Goal: Information Seeking & Learning: Learn about a topic

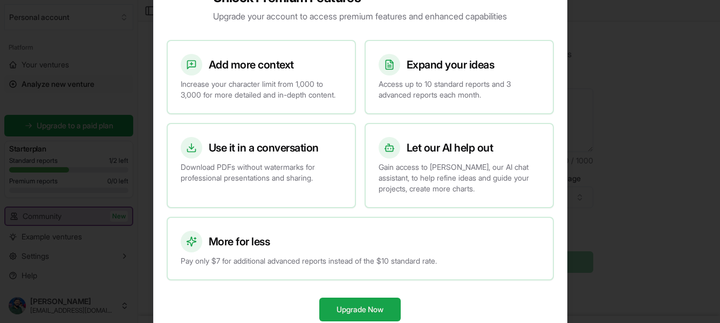
scroll to position [43, 0]
click at [625, 125] on div at bounding box center [360, 161] width 720 height 323
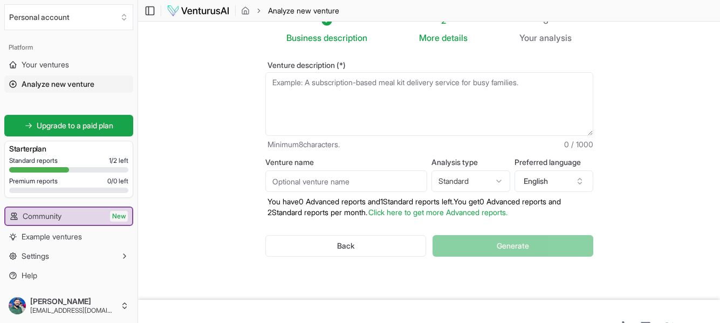
scroll to position [0, 0]
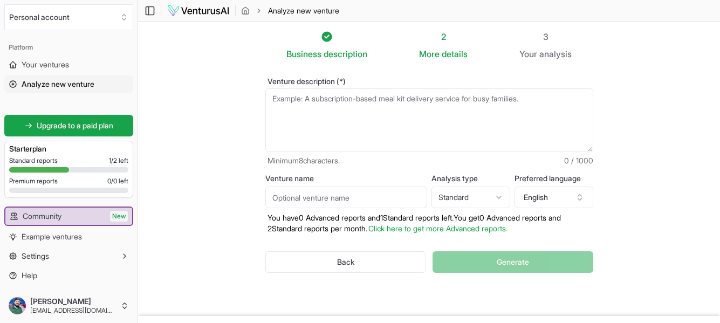
click at [54, 83] on span "Analyze new venture" at bounding box center [58, 84] width 73 height 11
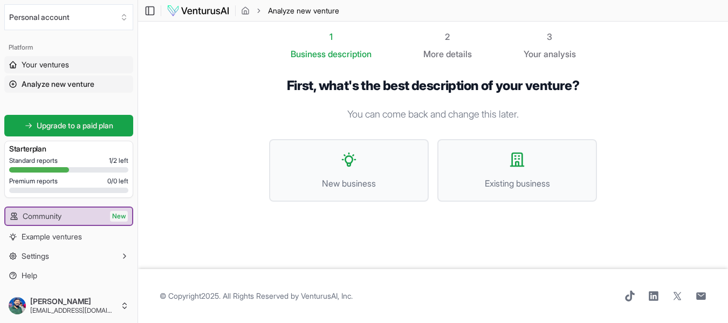
click at [52, 62] on span "Your ventures" at bounding box center [45, 64] width 47 height 11
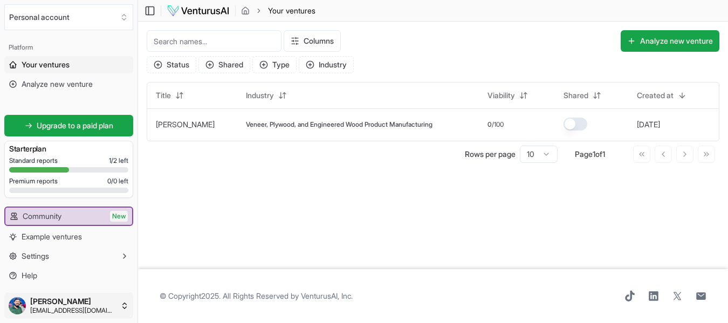
click at [64, 302] on html "We value your privacy We use cookies to enhance your browsing experience, serve…" at bounding box center [364, 161] width 728 height 323
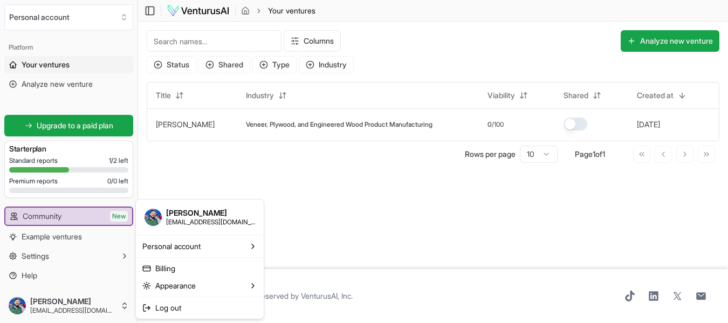
click at [329, 174] on html "We value your privacy We use cookies to enhance your browsing experience, serve…" at bounding box center [364, 161] width 728 height 323
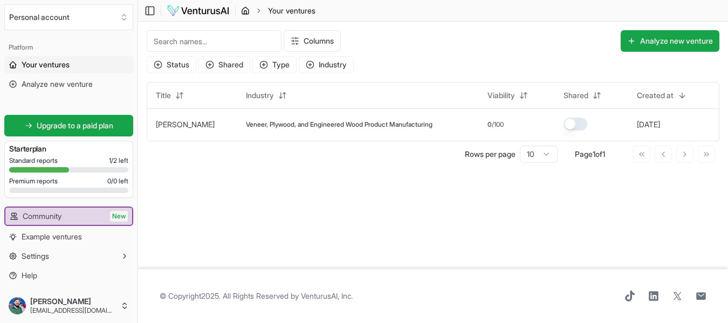
click at [244, 11] on icon "breadcrumb" at bounding box center [245, 10] width 9 height 9
click at [65, 168] on div at bounding box center [39, 169] width 60 height 5
click at [66, 218] on link "Community New" at bounding box center [68, 216] width 127 height 17
click at [648, 127] on button "22 days ago" at bounding box center [648, 124] width 23 height 11
click at [239, 96] on html "We value your privacy We use cookies to enhance your browsing experience, serve…" at bounding box center [364, 161] width 728 height 323
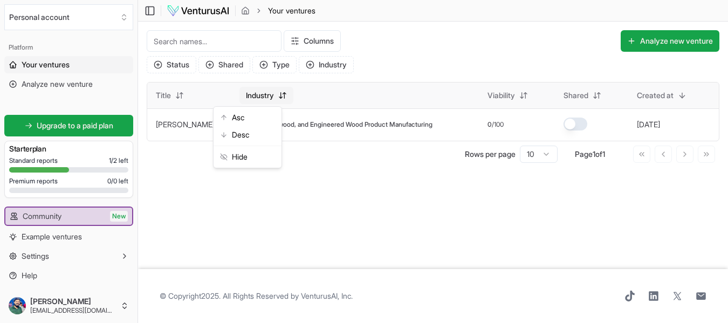
click at [239, 96] on html "We value your privacy We use cookies to enhance your browsing experience, serve…" at bounding box center [364, 161] width 728 height 323
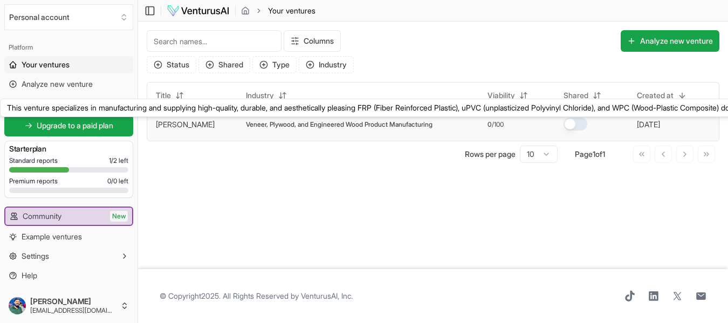
click at [165, 127] on link "[PERSON_NAME]" at bounding box center [185, 124] width 59 height 9
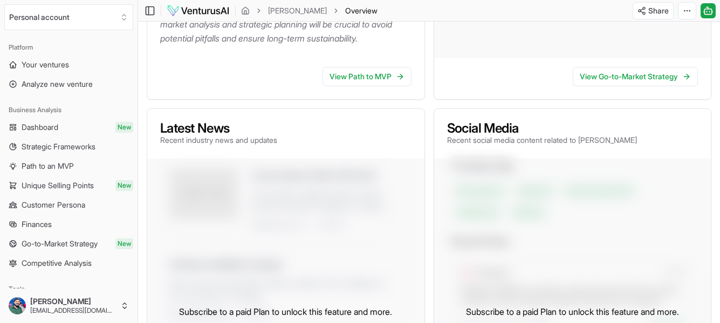
scroll to position [432, 0]
click at [381, 87] on link "View Path to MVP" at bounding box center [367, 76] width 89 height 19
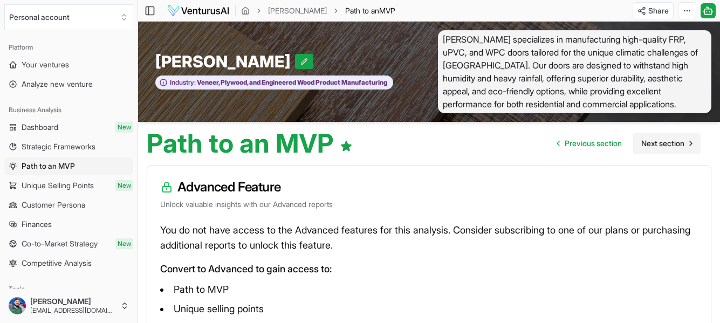
click at [655, 144] on span "Next section" at bounding box center [662, 143] width 43 height 11
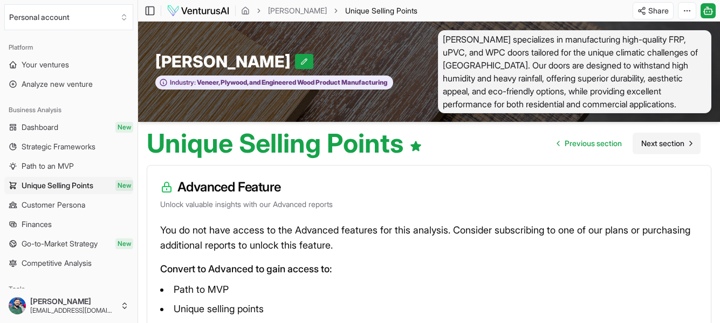
click at [655, 144] on span "Next section" at bounding box center [662, 143] width 43 height 11
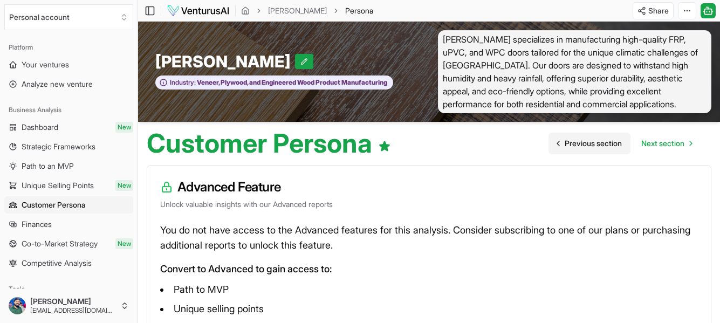
click at [606, 144] on span "Previous section" at bounding box center [593, 143] width 57 height 11
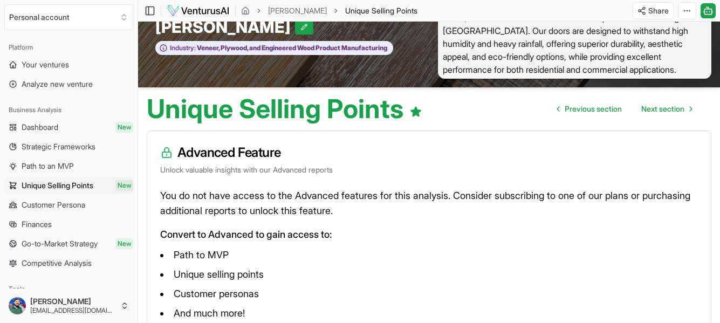
scroll to position [144, 0]
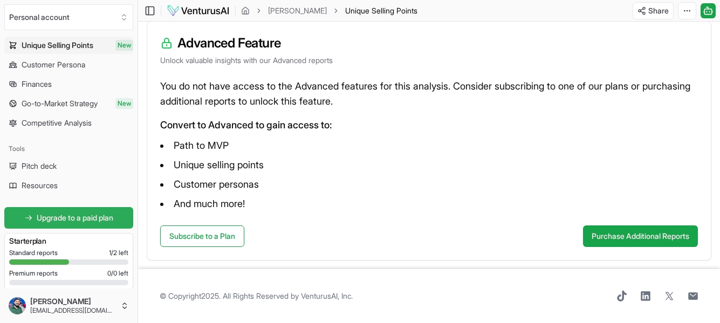
scroll to position [125, 0]
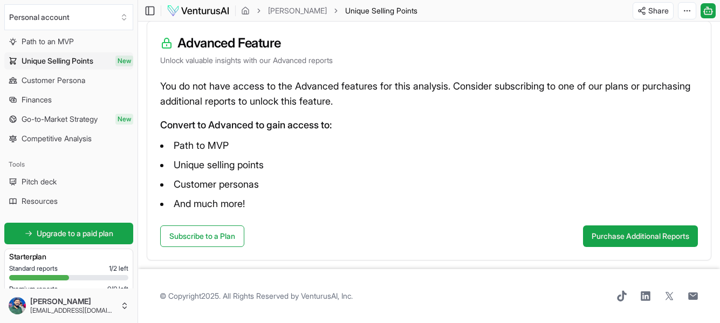
click at [56, 56] on span "Unique Selling Points" at bounding box center [58, 61] width 72 height 11
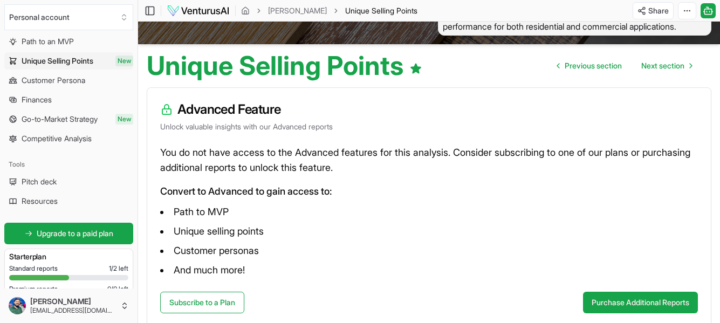
scroll to position [108, 0]
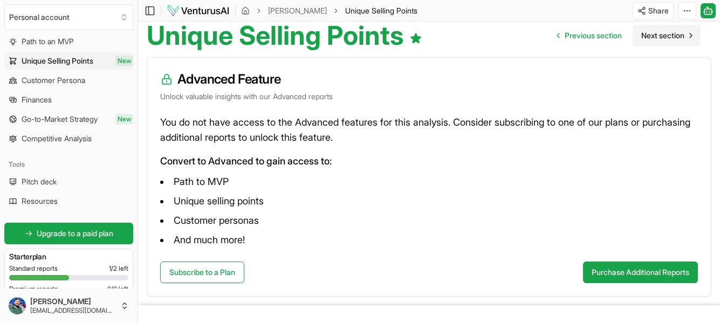
click at [647, 40] on span "Next section" at bounding box center [662, 35] width 43 height 11
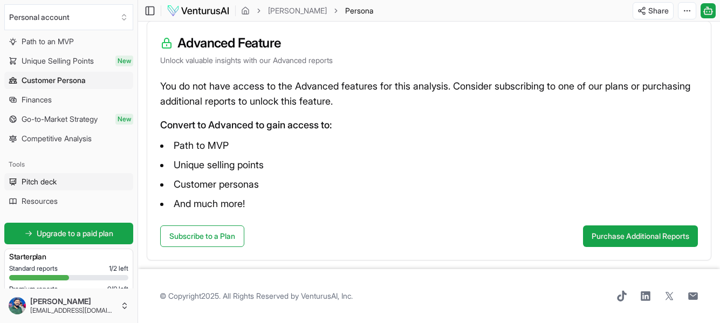
scroll to position [233, 0]
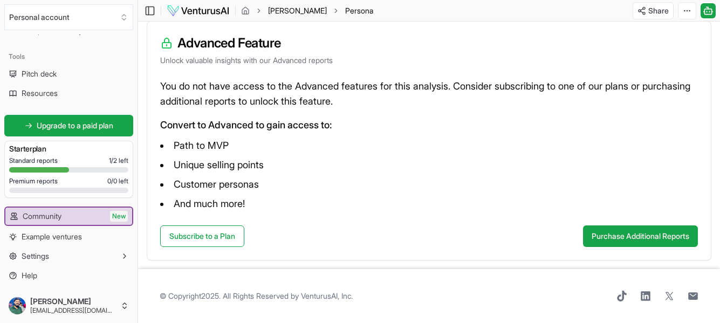
click at [286, 15] on link "[PERSON_NAME]" at bounding box center [297, 10] width 59 height 11
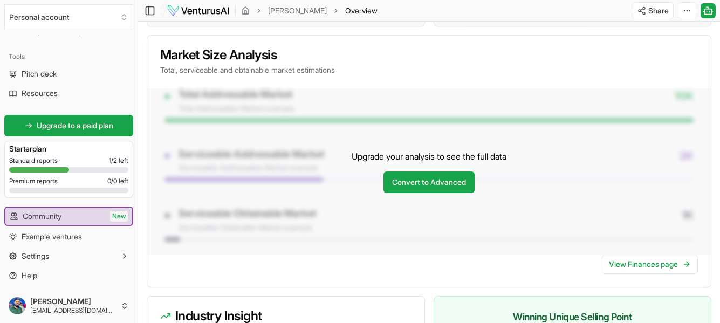
scroll to position [917, 0]
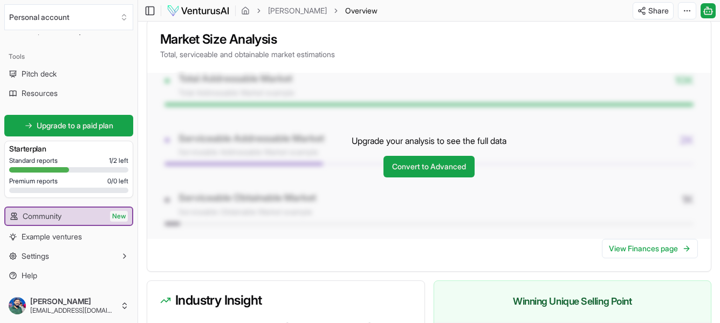
click at [284, 102] on div "Upgrade your analysis to see the full data Convert to Advanced" at bounding box center [429, 156] width 564 height 166
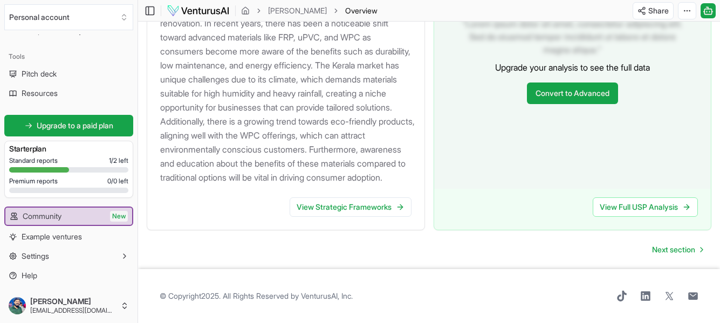
scroll to position [1291, 0]
click at [324, 205] on link "View Strategic Frameworks" at bounding box center [351, 206] width 122 height 19
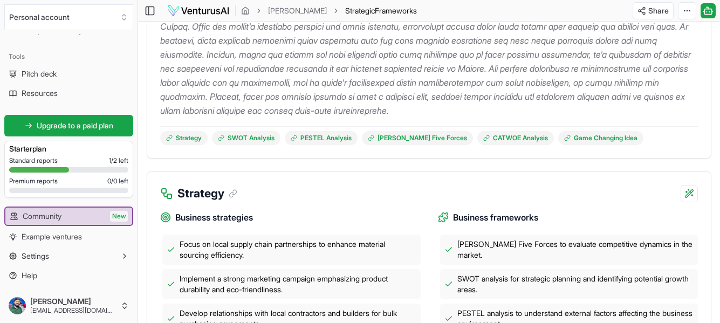
scroll to position [216, 0]
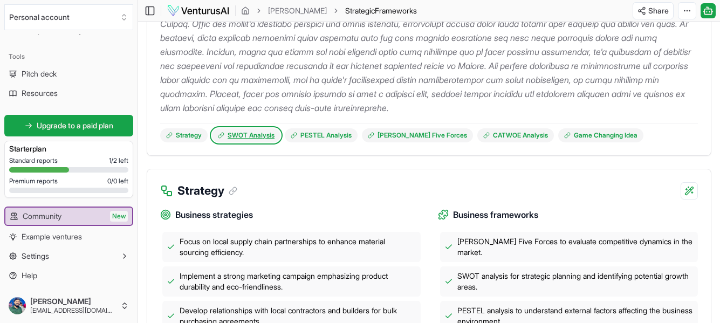
click at [242, 138] on link "SWOT Analysis" at bounding box center [246, 135] width 69 height 14
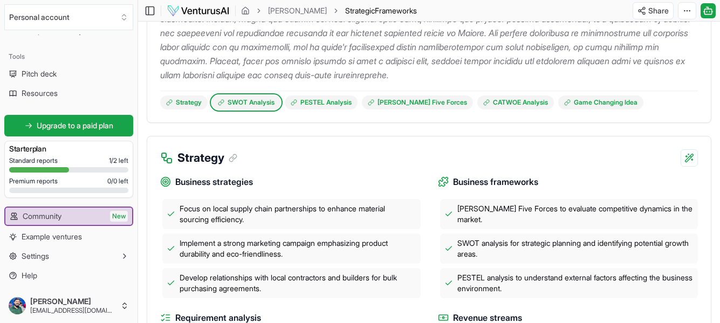
scroll to position [244, 0]
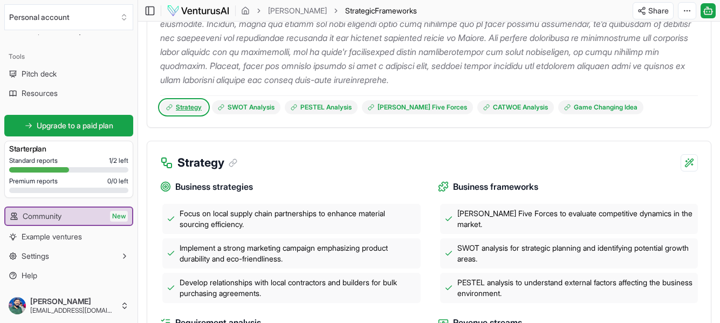
click at [181, 108] on link "Strategy" at bounding box center [183, 107] width 47 height 14
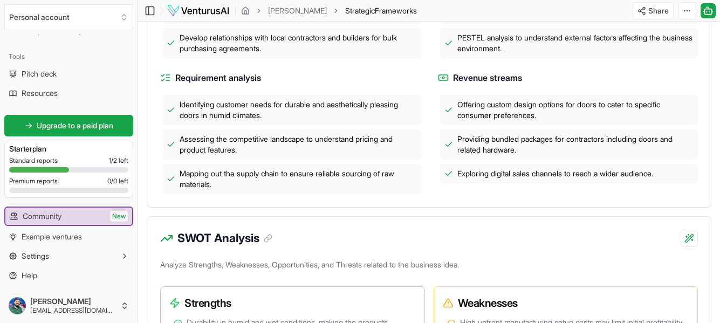
scroll to position [517, 0]
